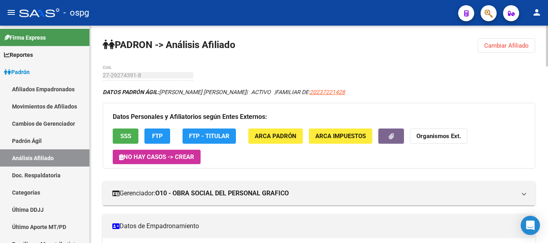
click at [514, 45] on span "Cambiar Afiliado" at bounding box center [506, 45] width 45 height 7
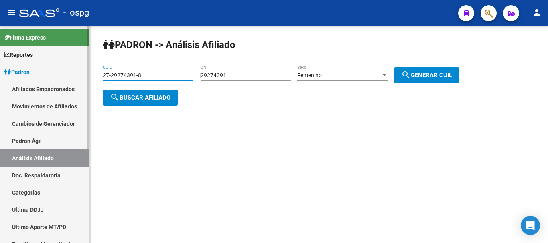
drag, startPoint x: 147, startPoint y: 75, endPoint x: 67, endPoint y: 75, distance: 80.2
click at [60, 70] on mat-sidenav-container "Firma Express Reportes Ingresos Devengados Análisis Histórico Detalles Transfer…" at bounding box center [274, 135] width 548 height 218
paste input "0-22963958"
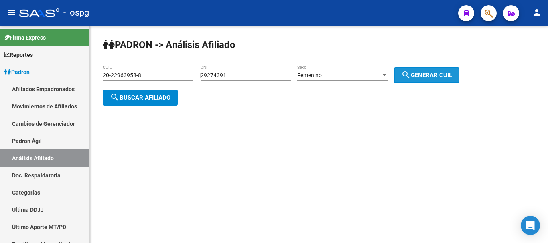
drag, startPoint x: 441, startPoint y: 76, endPoint x: 187, endPoint y: 97, distance: 255.0
click at [439, 76] on span "search Generar CUIL" at bounding box center [426, 75] width 51 height 7
click at [162, 99] on span "search Buscar afiliado" at bounding box center [140, 97] width 61 height 7
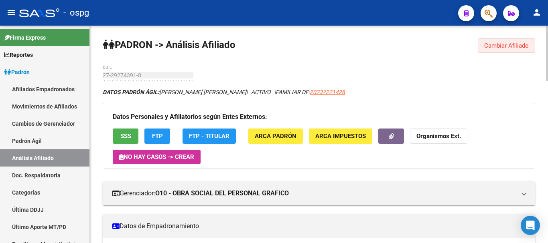
click at [508, 41] on button "Cambiar Afiliado" at bounding box center [506, 45] width 57 height 14
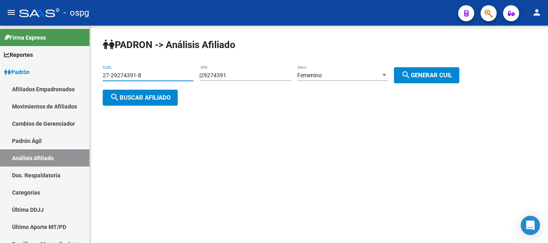
click at [86, 73] on mat-sidenav-container "Firma Express Reportes Ingresos Devengados Análisis Histórico Detalles Transfer…" at bounding box center [274, 135] width 548 height 218
paste input "0-22963958"
type input "20-22963958-8"
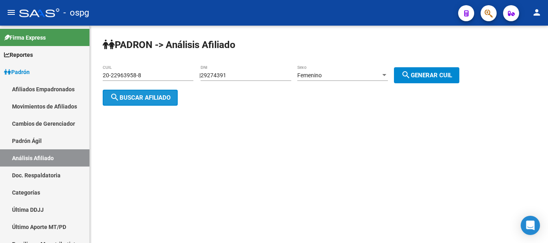
click at [153, 99] on span "search Buscar afiliado" at bounding box center [140, 97] width 61 height 7
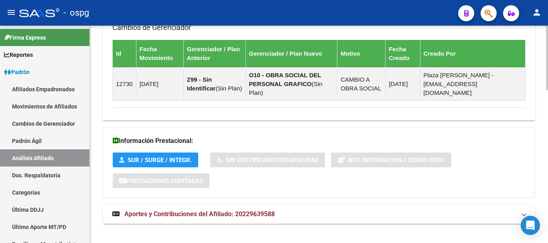
drag, startPoint x: 233, startPoint y: 209, endPoint x: 252, endPoint y: 212, distance: 18.7
click at [236, 210] on strong "Aportes y Contribuciones del Afiliado: 20229639588" at bounding box center [193, 214] width 162 height 9
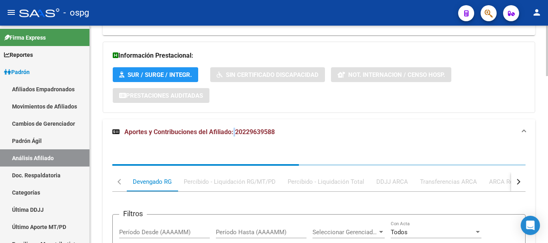
scroll to position [684, 0]
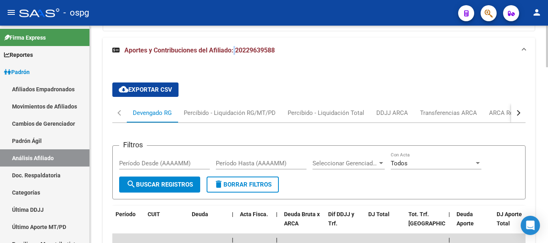
drag, startPoint x: 523, startPoint y: 99, endPoint x: 517, endPoint y: 101, distance: 6.6
click at [520, 103] on button "button" at bounding box center [518, 112] width 14 height 19
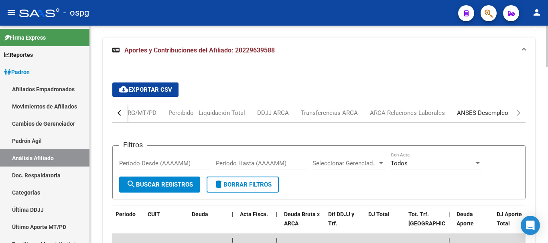
click at [483, 109] on div "ANSES Desempleo" at bounding box center [482, 113] width 51 height 9
